Goal: Task Accomplishment & Management: Use online tool/utility

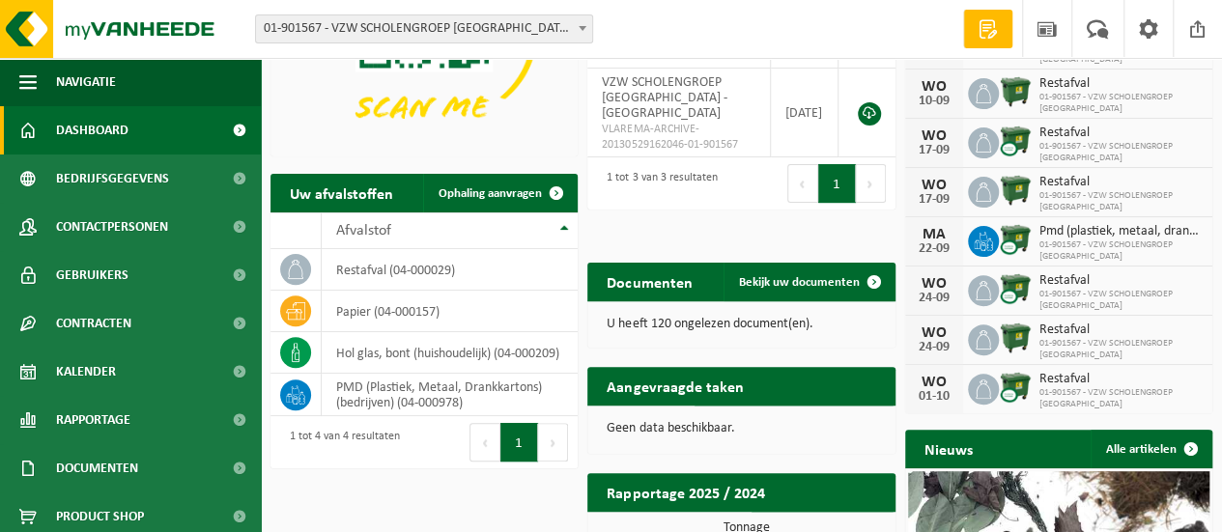
scroll to position [193, 0]
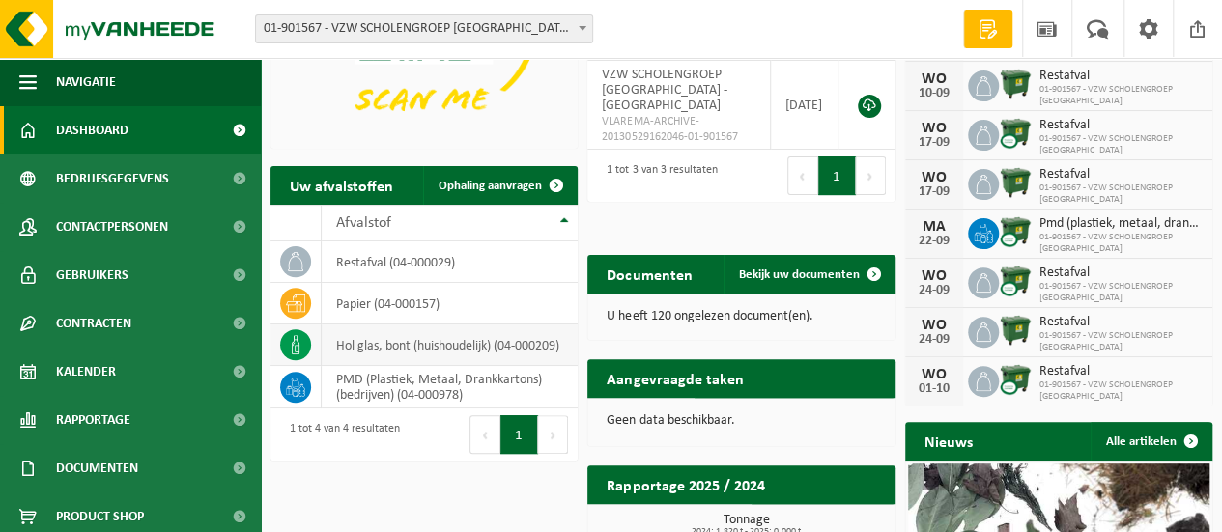
click at [348, 339] on td "hol glas, bont (huishoudelijk) (04-000209)" at bounding box center [450, 346] width 256 height 42
click at [464, 183] on span "Ophaling aanvragen" at bounding box center [490, 186] width 103 height 13
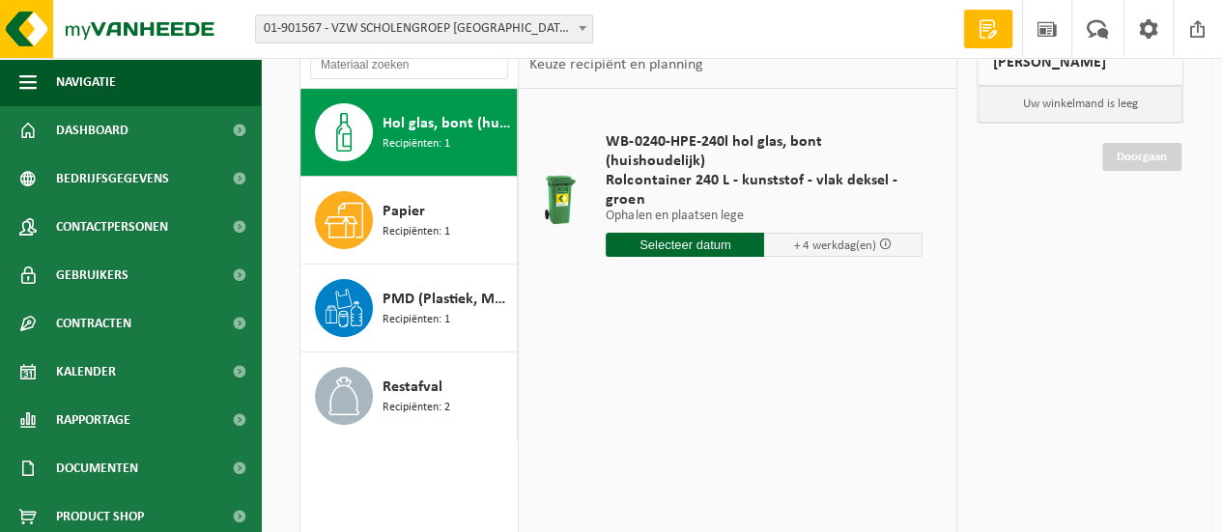
scroll to position [121, 0]
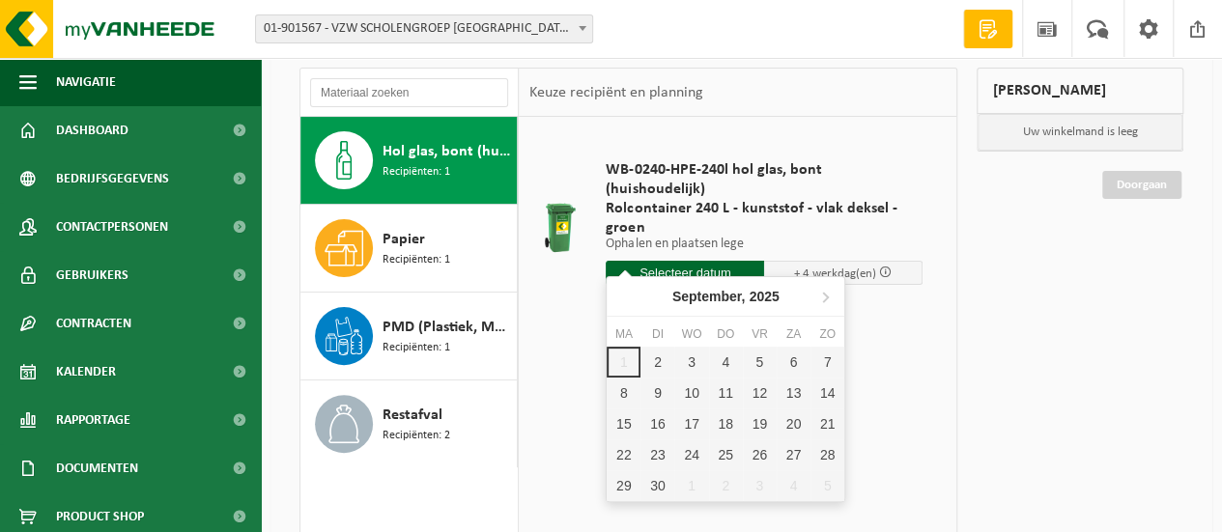
click at [713, 261] on input "text" at bounding box center [685, 273] width 158 height 24
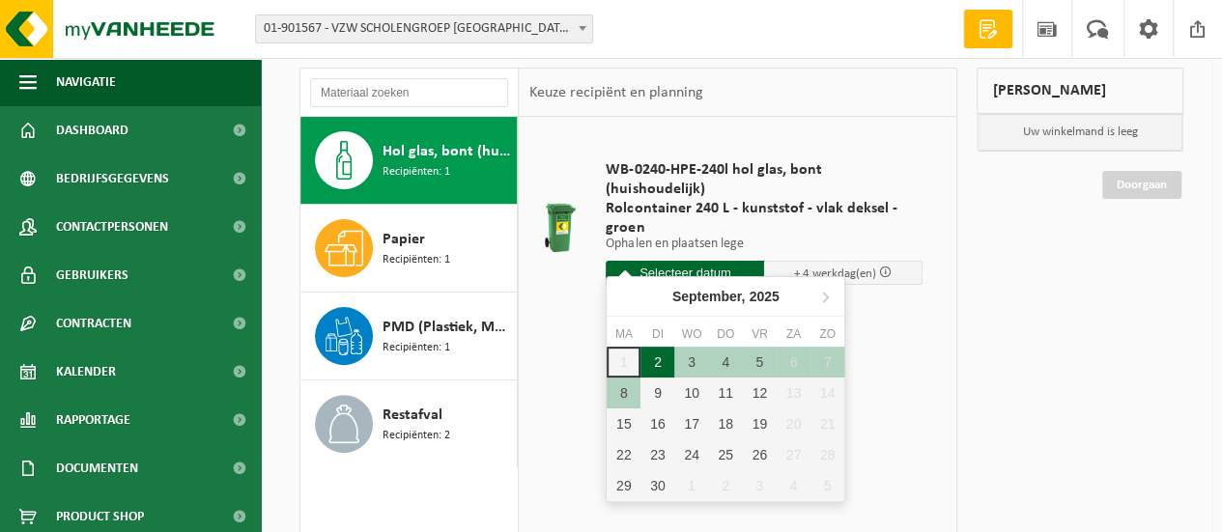
click at [658, 360] on div "2" at bounding box center [658, 362] width 34 height 31
type input "Van 2025-09-02"
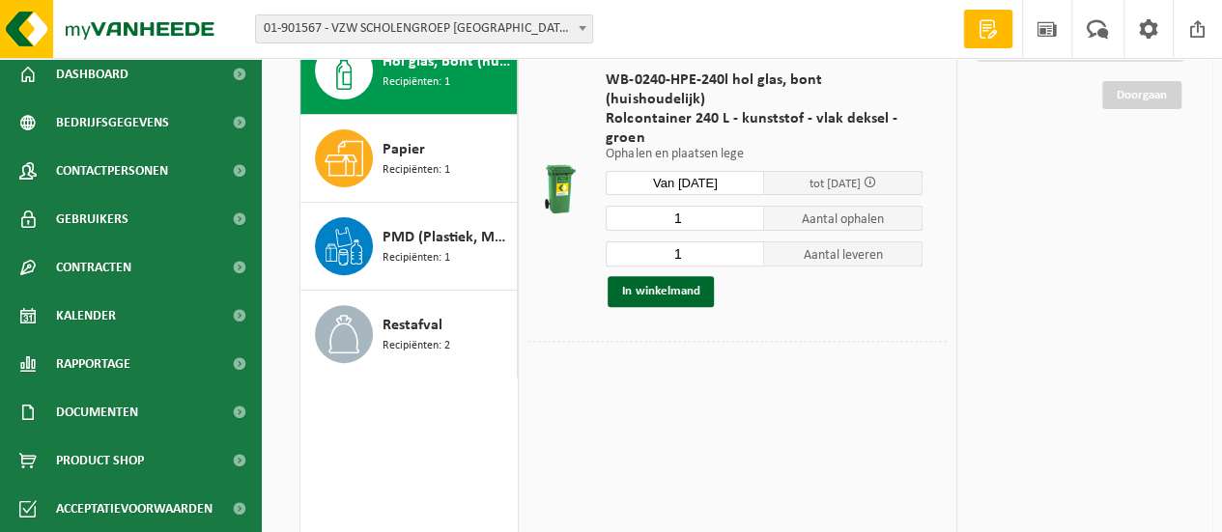
scroll to position [0, 0]
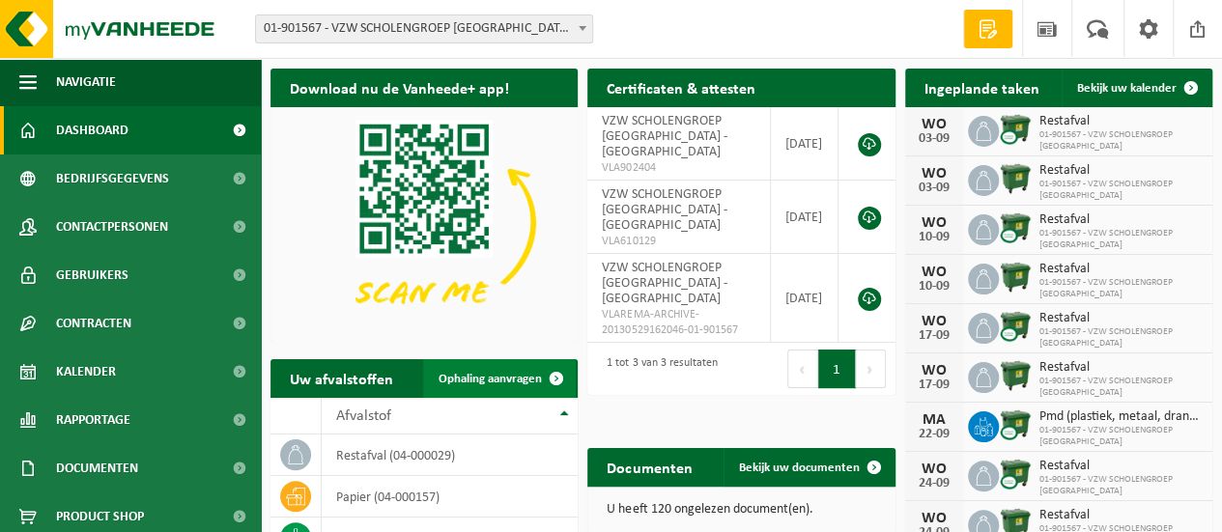
drag, startPoint x: 475, startPoint y: 385, endPoint x: 498, endPoint y: 382, distance: 23.5
click at [475, 385] on span "Ophaling aanvragen" at bounding box center [490, 379] width 103 height 13
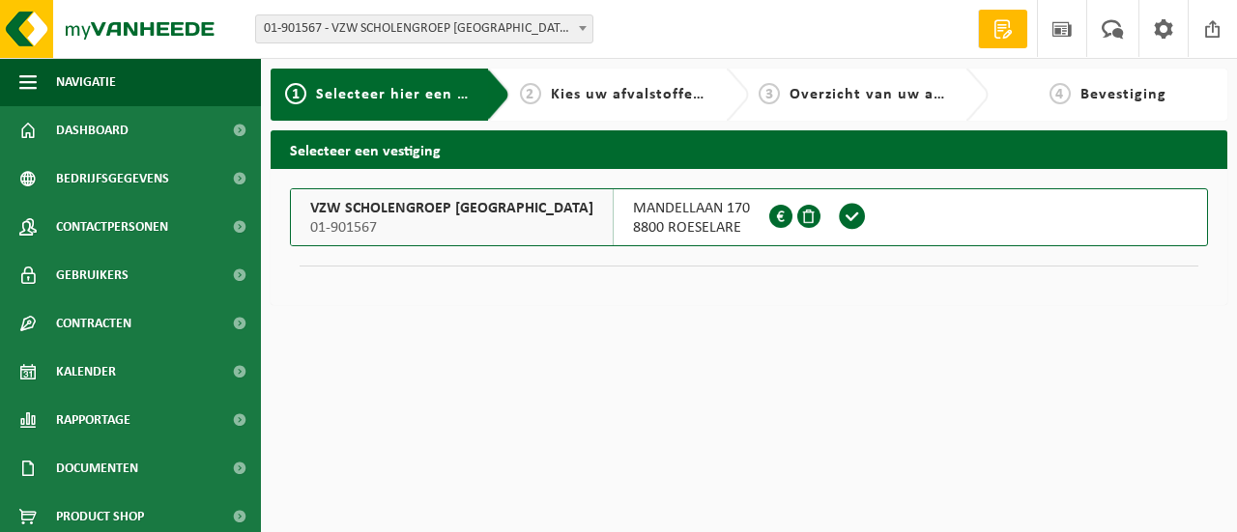
click at [867, 214] on span at bounding box center [852, 216] width 29 height 29
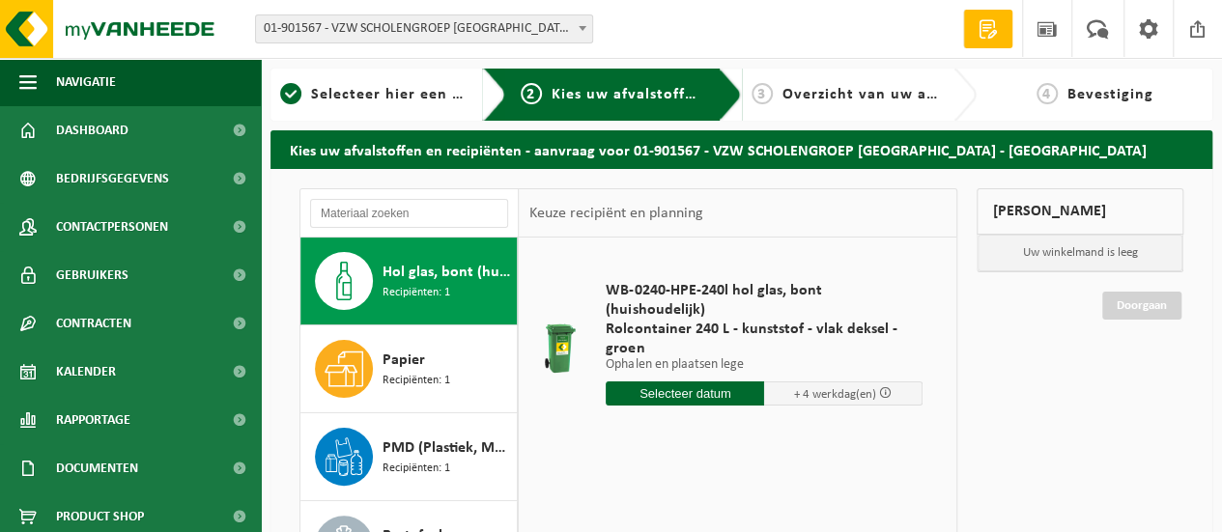
click at [697, 382] on input "text" at bounding box center [685, 394] width 158 height 24
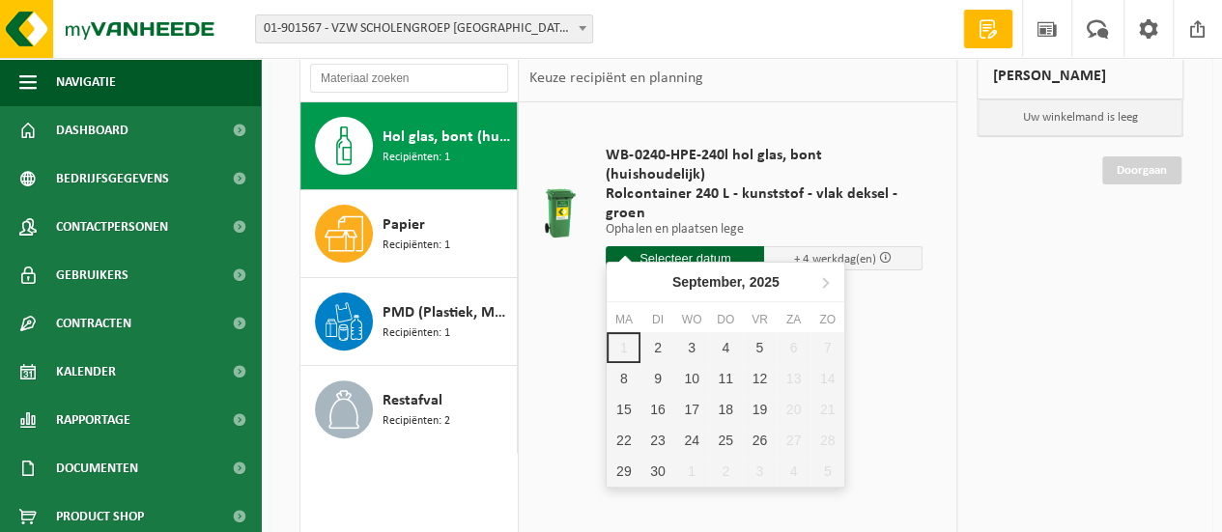
scroll to position [148, 0]
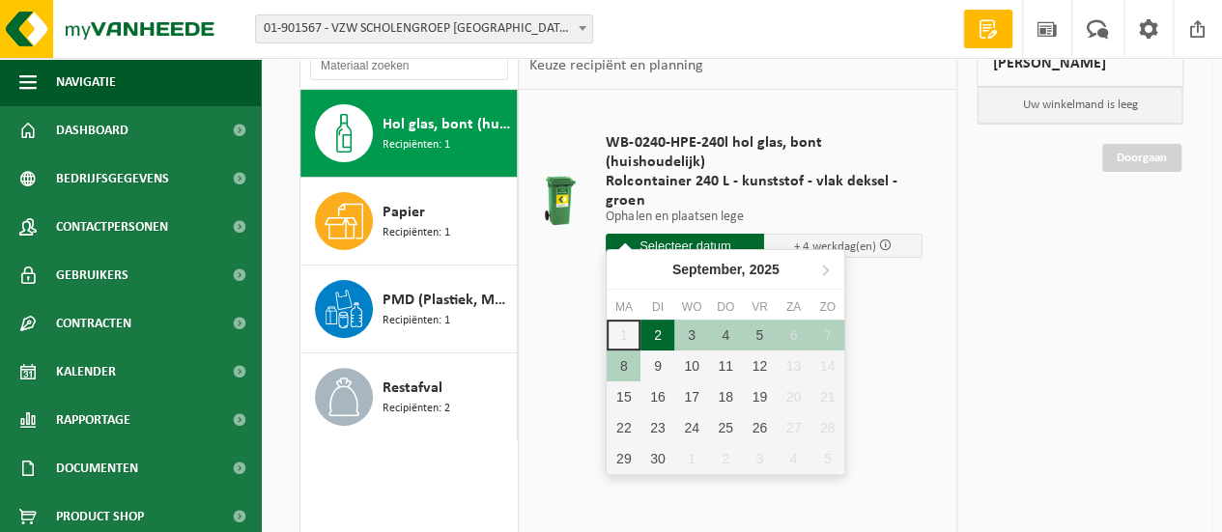
click at [650, 336] on div "2" at bounding box center [658, 335] width 34 height 31
type input "Van 2025-09-02"
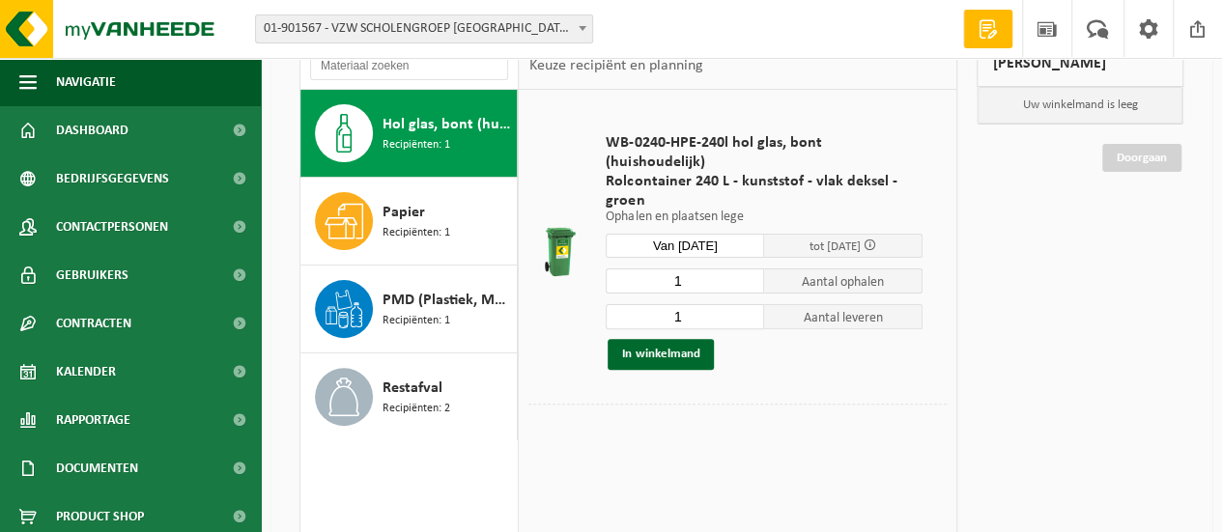
click at [777, 370] on td "WB-0240-HPE-240l hol glas, bont (huishoudelijk) Rolcontainer 240 L - kunststof …" at bounding box center [769, 252] width 356 height 304
click at [671, 345] on button "In winkelmand" at bounding box center [661, 354] width 106 height 31
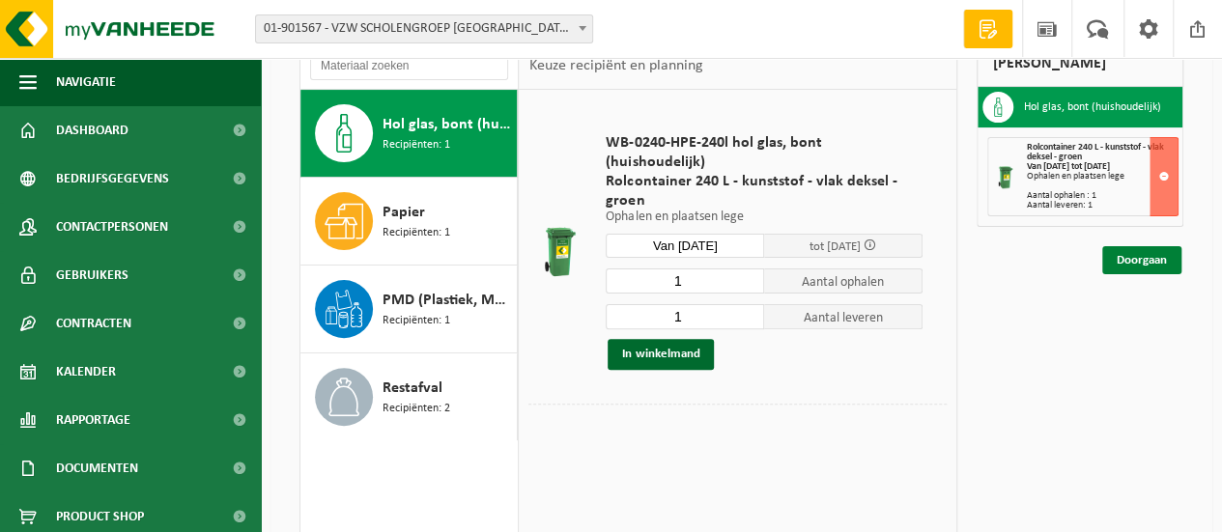
click at [1132, 248] on link "Doorgaan" at bounding box center [1141, 260] width 79 height 28
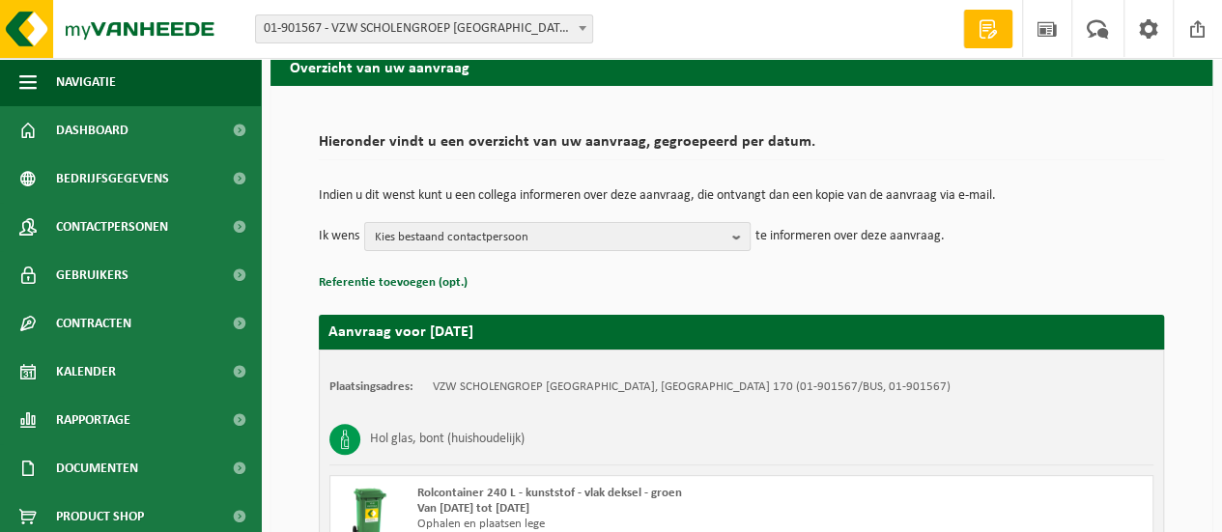
scroll to position [89, 0]
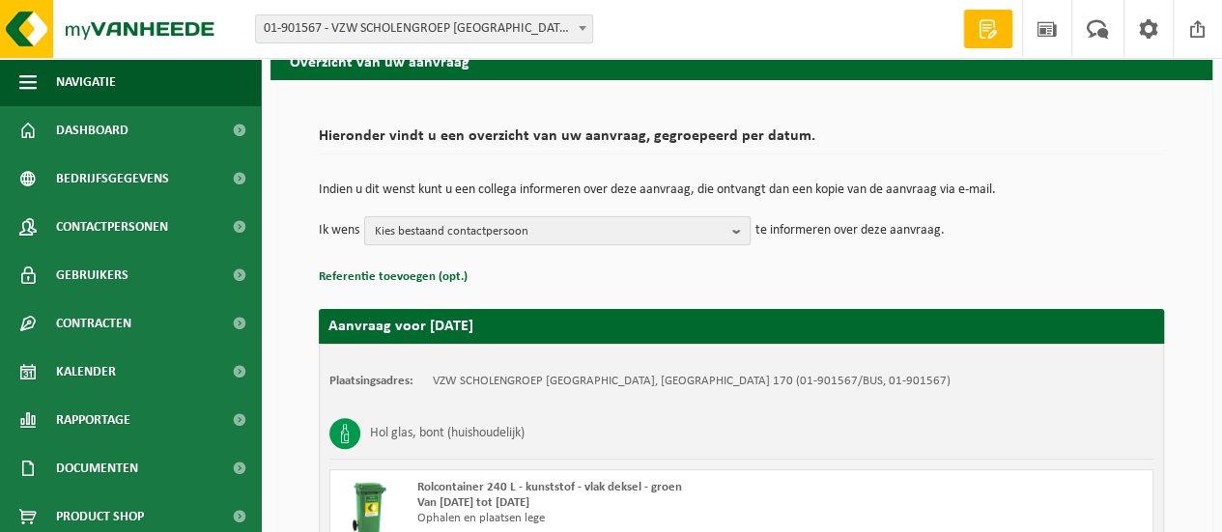
click at [661, 229] on span "Kies bestaand contactpersoon" at bounding box center [550, 231] width 350 height 29
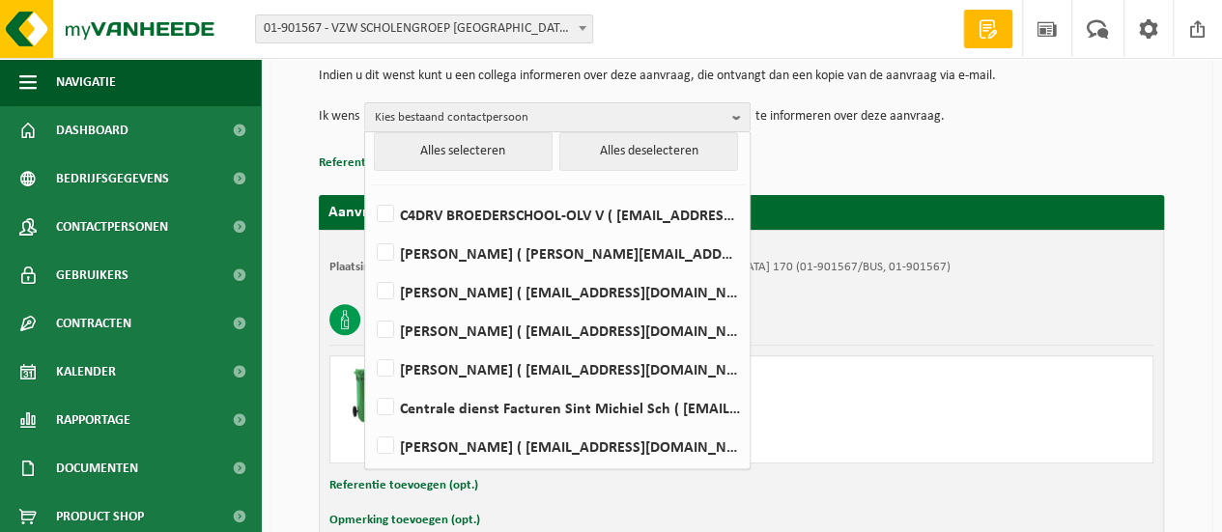
scroll to position [0, 0]
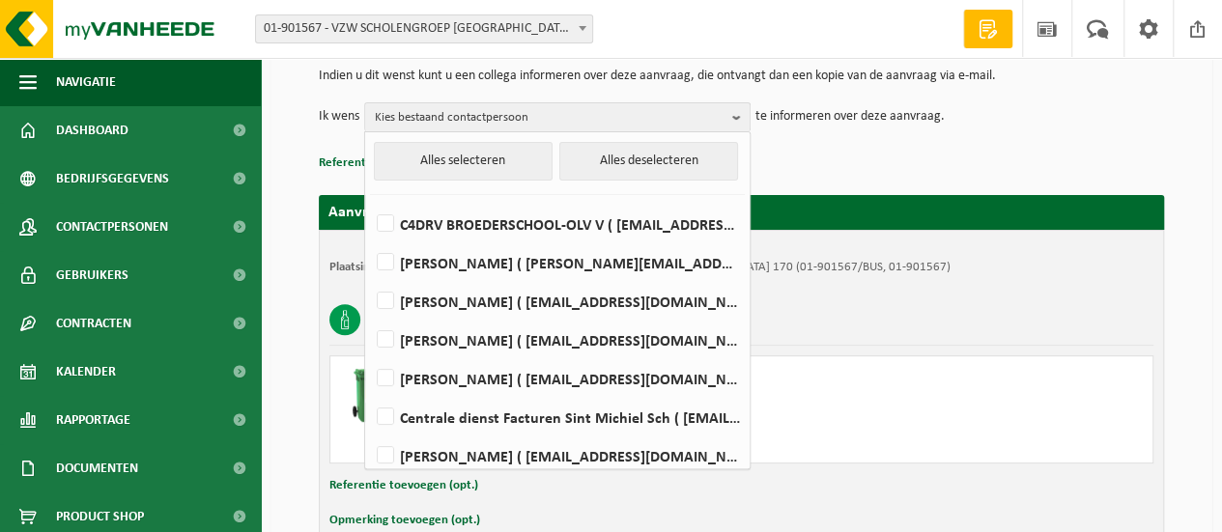
click at [819, 143] on div "Indien u dit wenst kunt u een collega informeren over deze aanvraag, die ontvan…" at bounding box center [741, 100] width 845 height 100
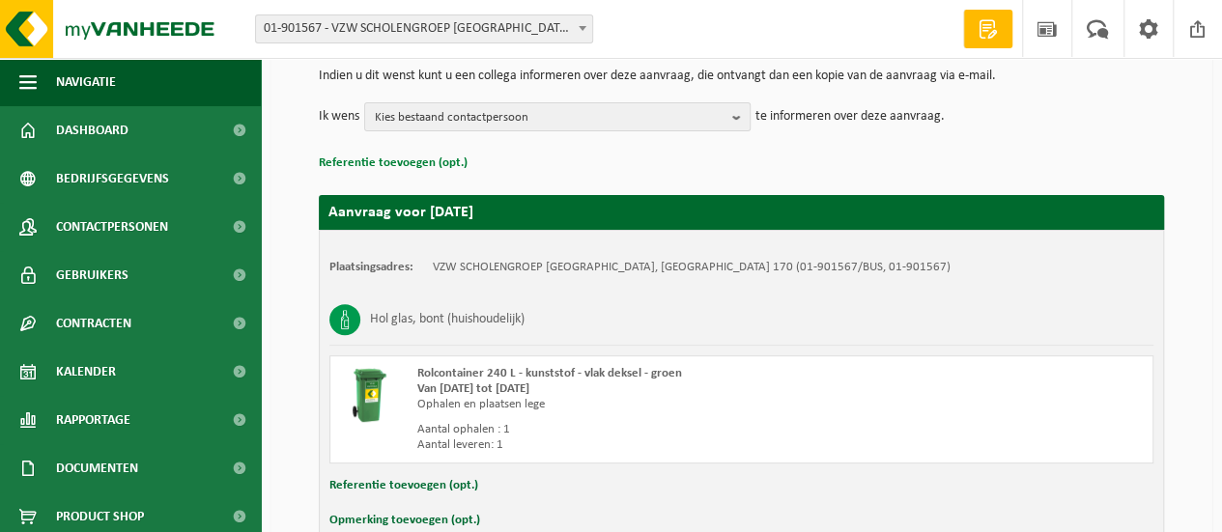
click at [373, 155] on button "Referentie toevoegen (opt.)" at bounding box center [393, 163] width 149 height 25
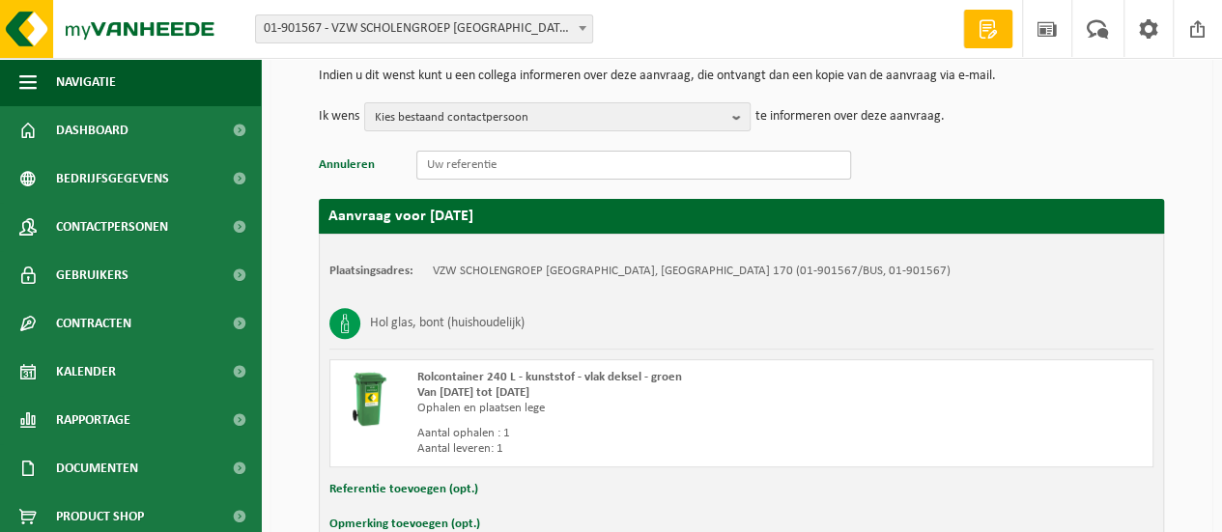
click at [498, 166] on input "text" at bounding box center [633, 165] width 435 height 29
type input "Lisa De Ruyck"
click at [953, 138] on div "Indien u dit wenst kunt u een collega informeren over deze aanvraag, die ontvan…" at bounding box center [741, 100] width 845 height 100
click at [643, 103] on span "Kies bestaand contactpersoon" at bounding box center [550, 117] width 350 height 29
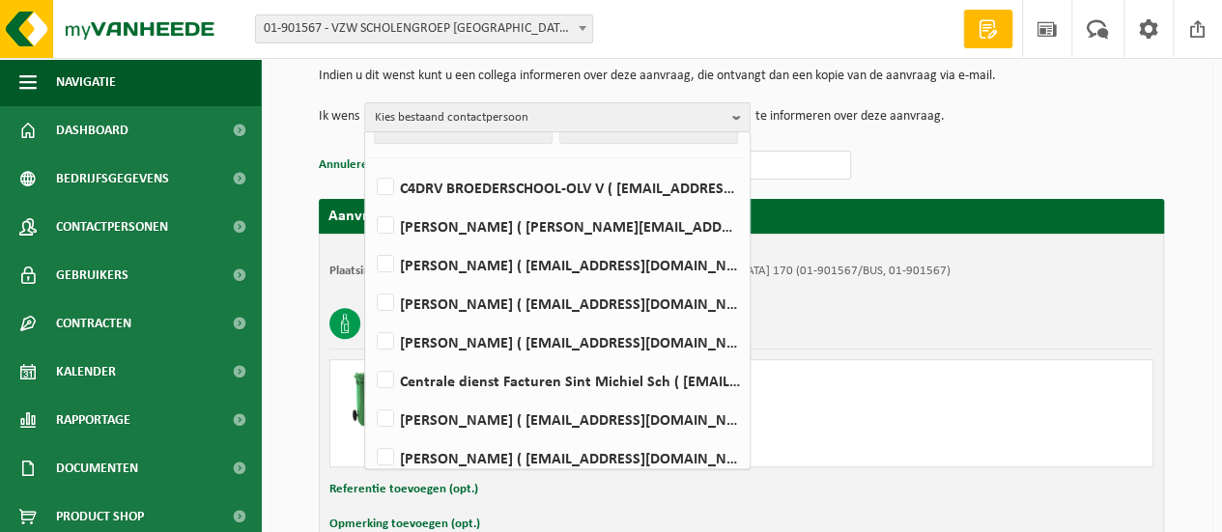
scroll to position [47, 0]
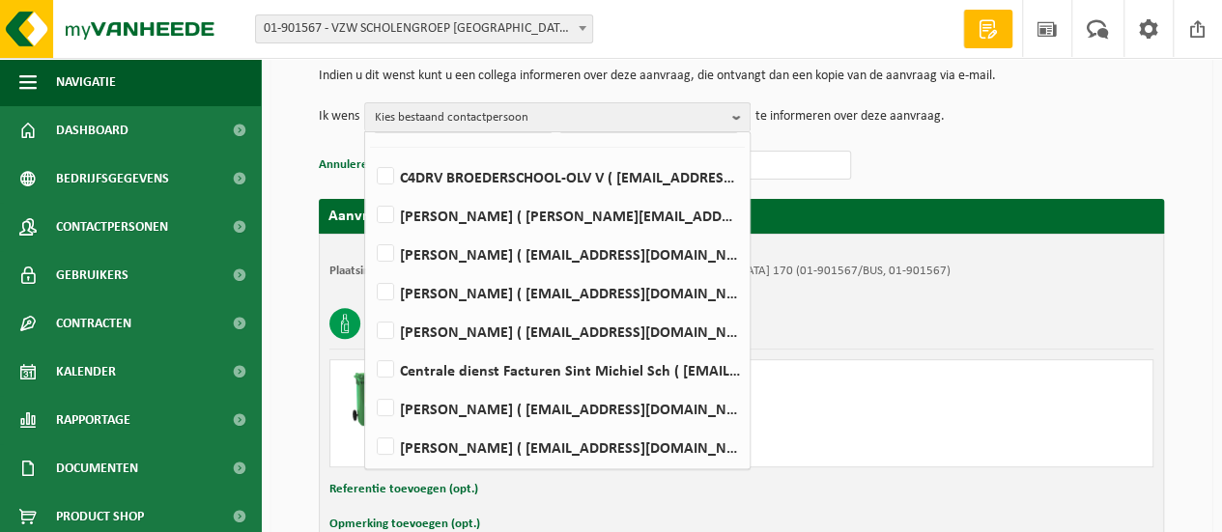
click at [971, 159] on p "Annuleren Lisa De Ruyck" at bounding box center [741, 165] width 845 height 29
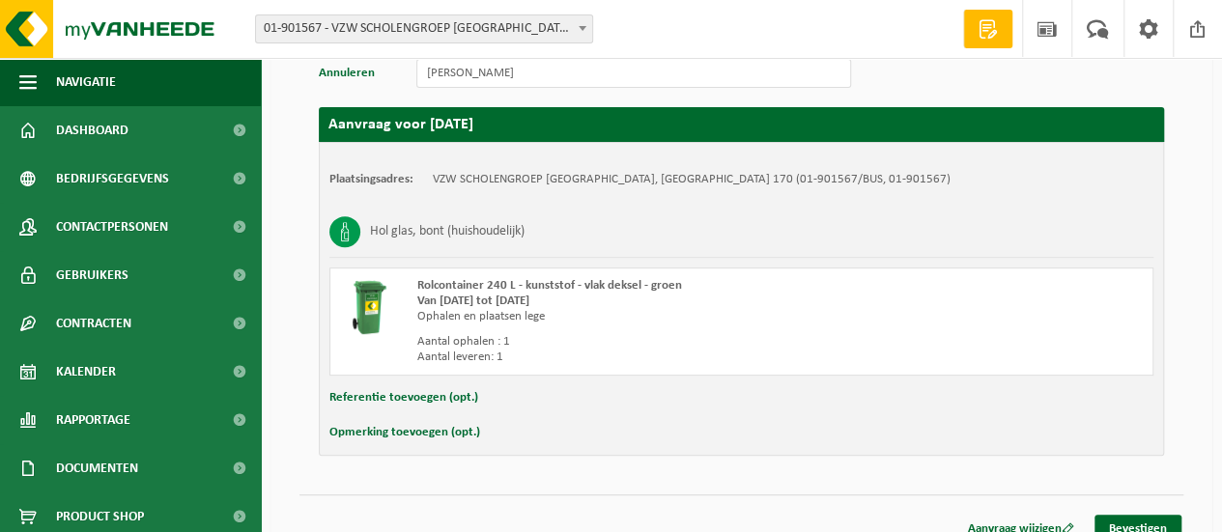
scroll to position [313, 0]
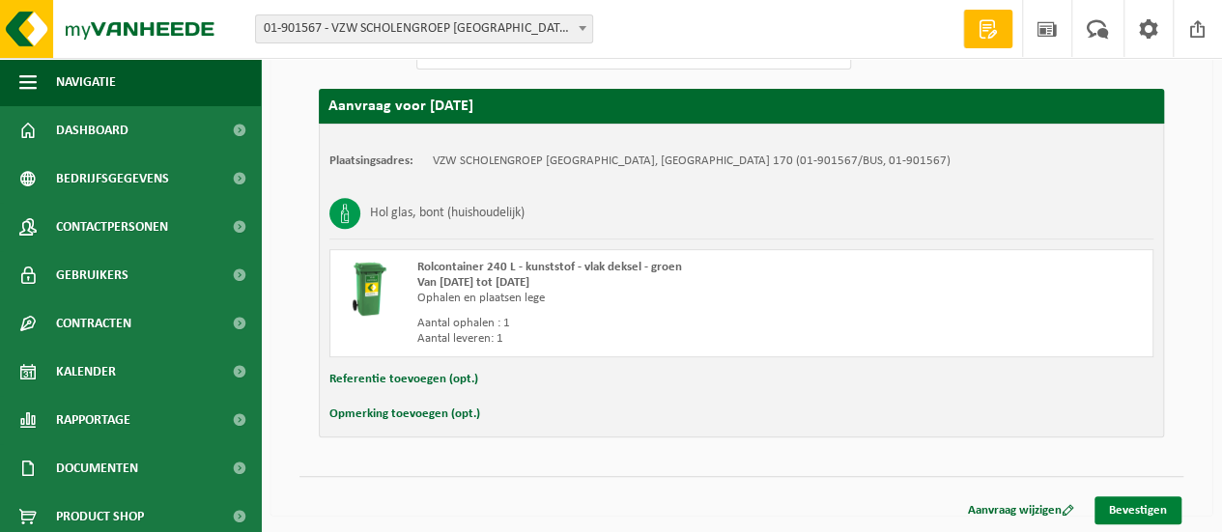
click at [1146, 509] on link "Bevestigen" at bounding box center [1138, 511] width 87 height 28
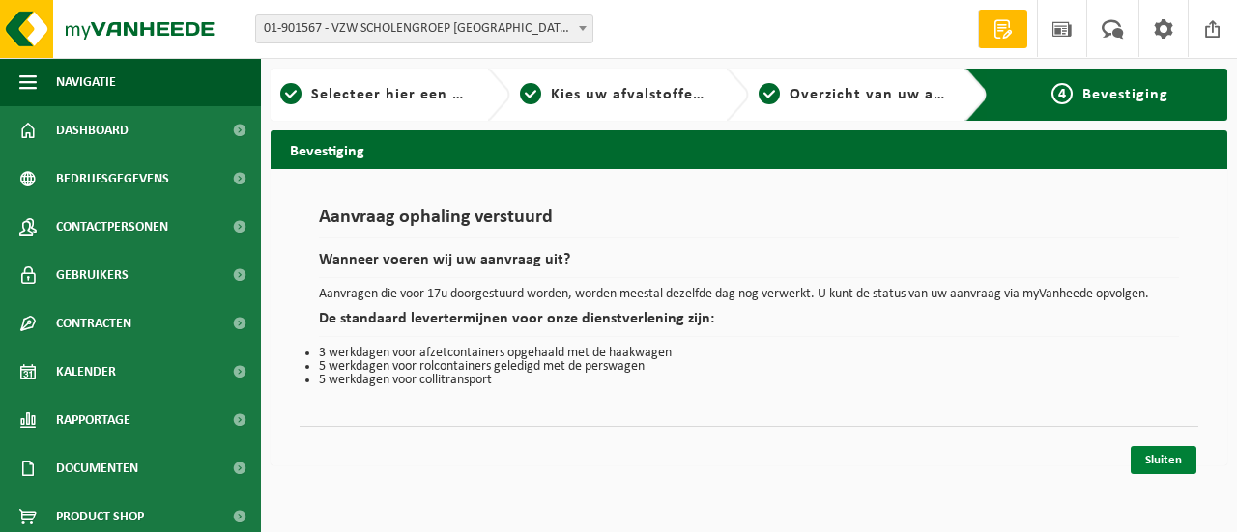
click at [1157, 460] on link "Sluiten" at bounding box center [1163, 460] width 66 height 28
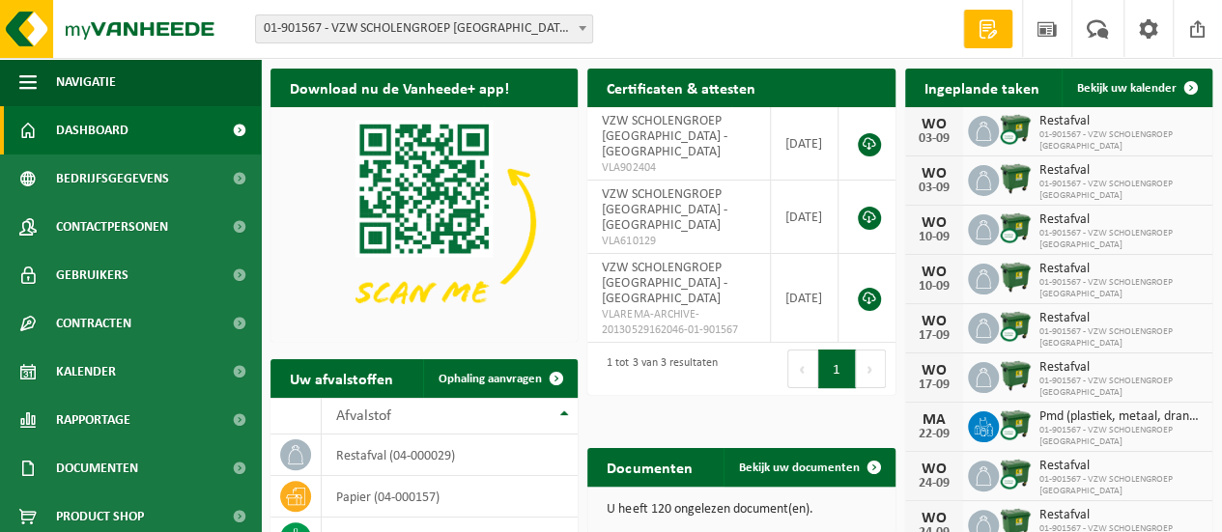
click at [657, 18] on div "Vestiging: 01-901567 - VZW SCHOLENGROEP SINT-MICHIEL - BROEDERSCHOOL - 8800 ROE…" at bounding box center [611, 29] width 1222 height 59
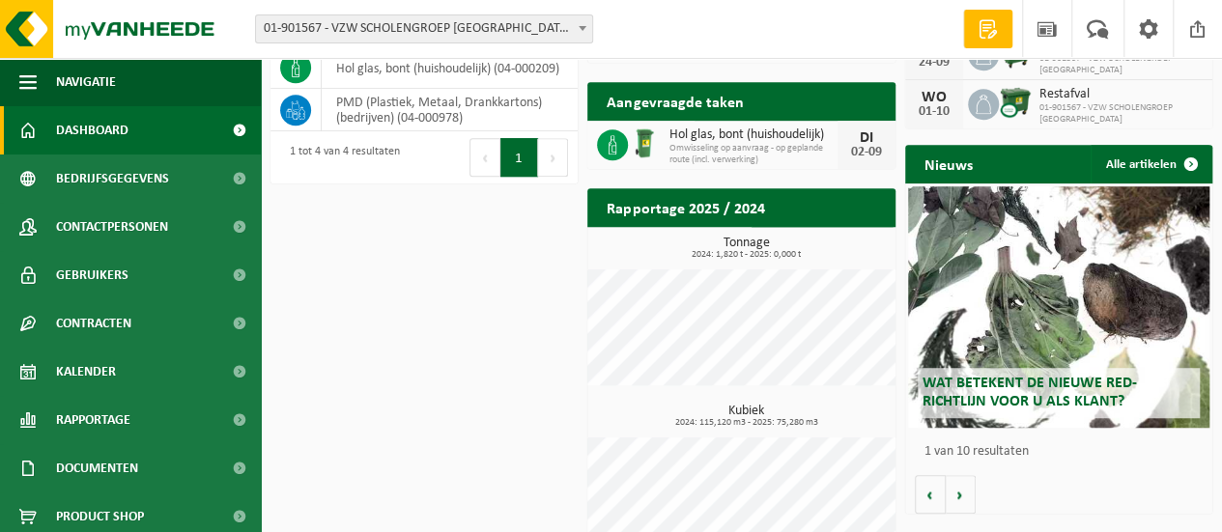
scroll to position [471, 0]
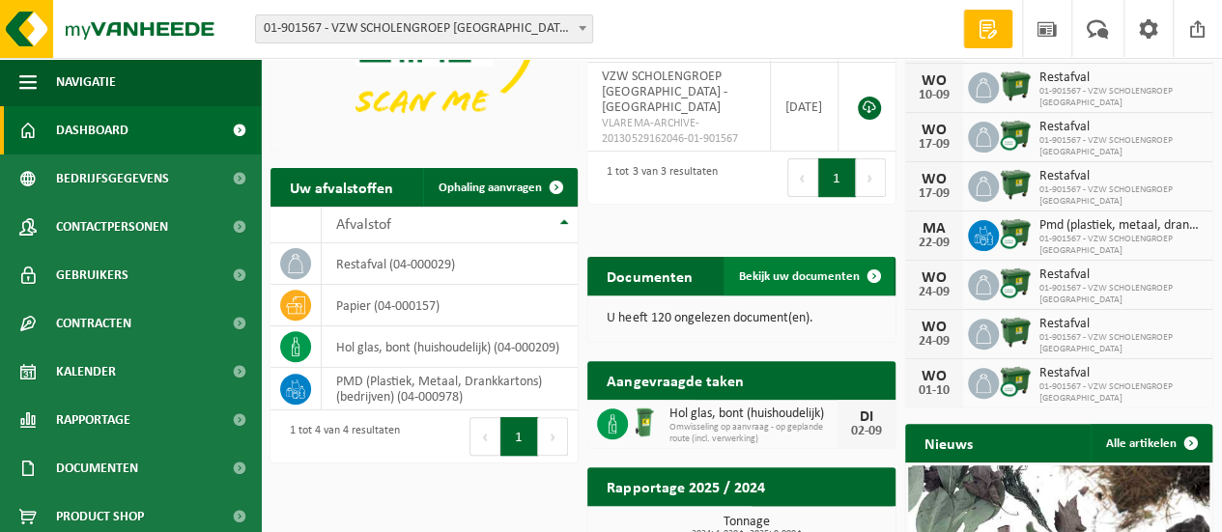
click at [796, 270] on span "Bekijk uw documenten" at bounding box center [799, 276] width 121 height 13
